Goal: Check status: Check status

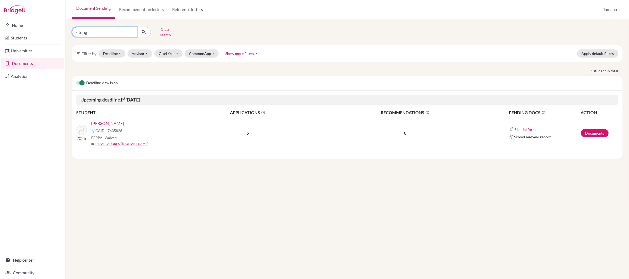
drag, startPoint x: 96, startPoint y: 29, endPoint x: 67, endPoint y: 29, distance: 29.7
click at [67, 29] on div "xitong Clear search filter_list Filter by Deadline - Select a date range Or dou…" at bounding box center [347, 149] width 563 height 260
type input "kabeer"
click button "submit" at bounding box center [144, 32] width 14 height 10
click at [104, 120] on link "HANS, Kabeer" at bounding box center [104, 123] width 26 height 6
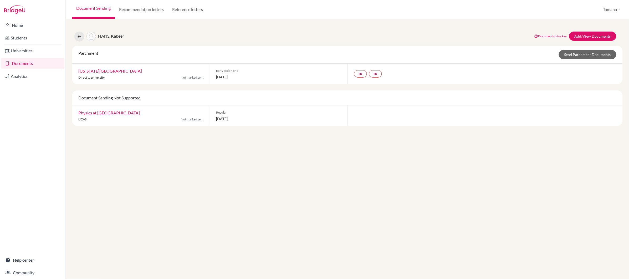
click at [140, 42] on div "HANS, Kabeer Document status key TR Requirement. Document not uploaded yet. TR …" at bounding box center [347, 75] width 551 height 101
